Goal: Navigation & Orientation: Find specific page/section

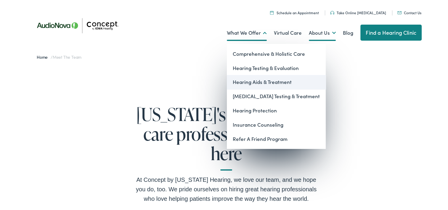
click at [233, 82] on link "Hearing Aids & Treatment" at bounding box center [276, 81] width 99 height 14
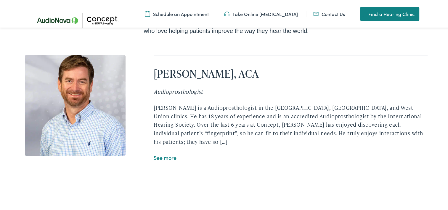
scroll to position [1088, 0]
